Goal: Information Seeking & Learning: Learn about a topic

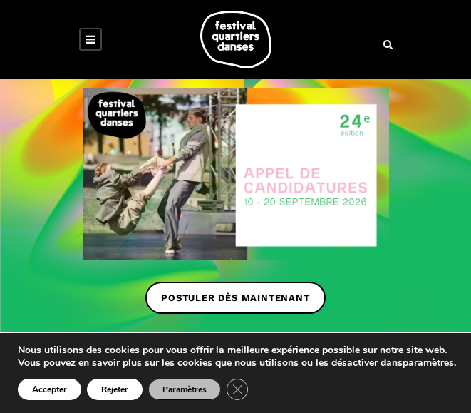
scroll to position [480, 0]
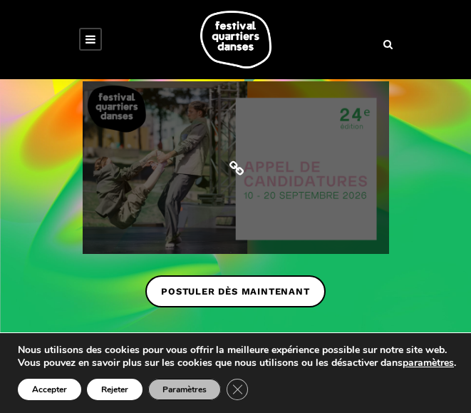
click at [311, 190] on span at bounding box center [236, 167] width 307 height 173
click at [161, 199] on span at bounding box center [236, 167] width 307 height 173
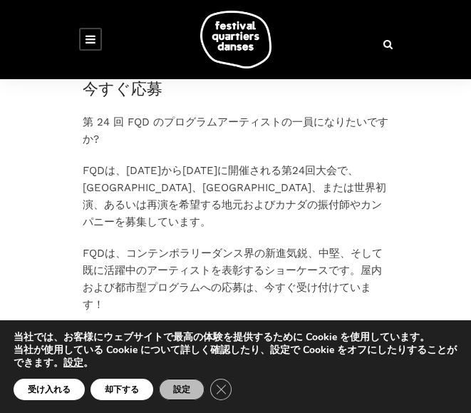
scroll to position [531, 0]
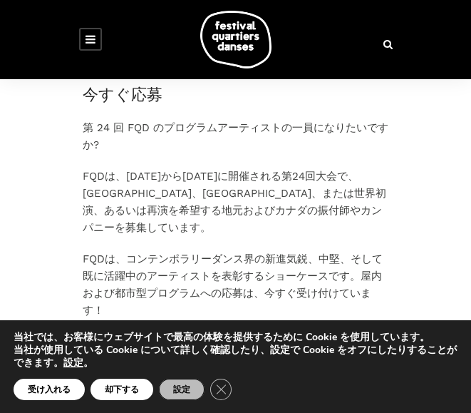
click at [93, 36] on icon at bounding box center [91, 39] width 10 height 11
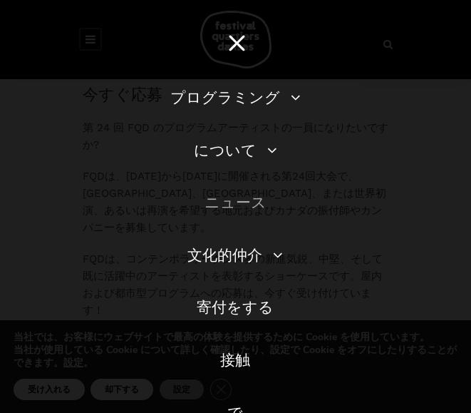
click at [242, 200] on font "ニュース" at bounding box center [236, 202] width 62 height 18
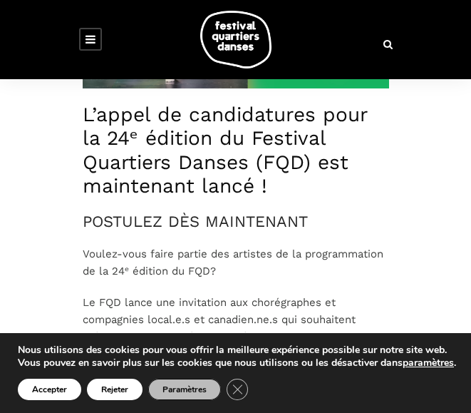
scroll to position [633, 0]
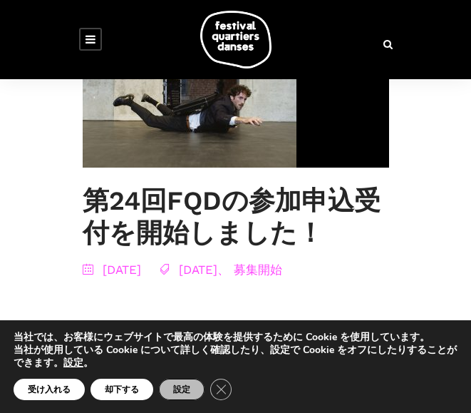
scroll to position [323, 0]
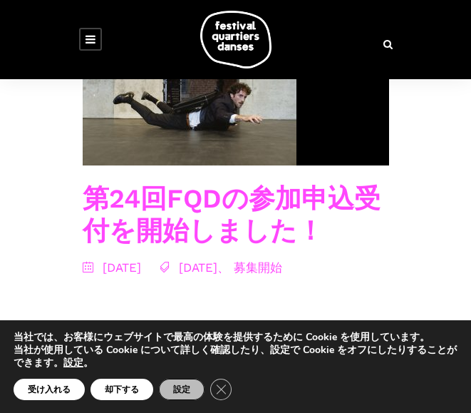
click at [238, 213] on font "第24回FQDの参加申込受付を開始しました！" at bounding box center [232, 214] width 298 height 62
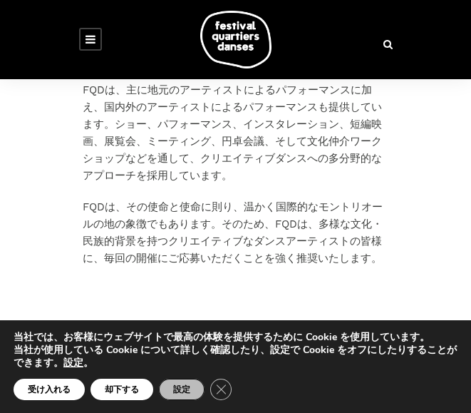
scroll to position [2115, 0]
